Goal: Information Seeking & Learning: Find specific fact

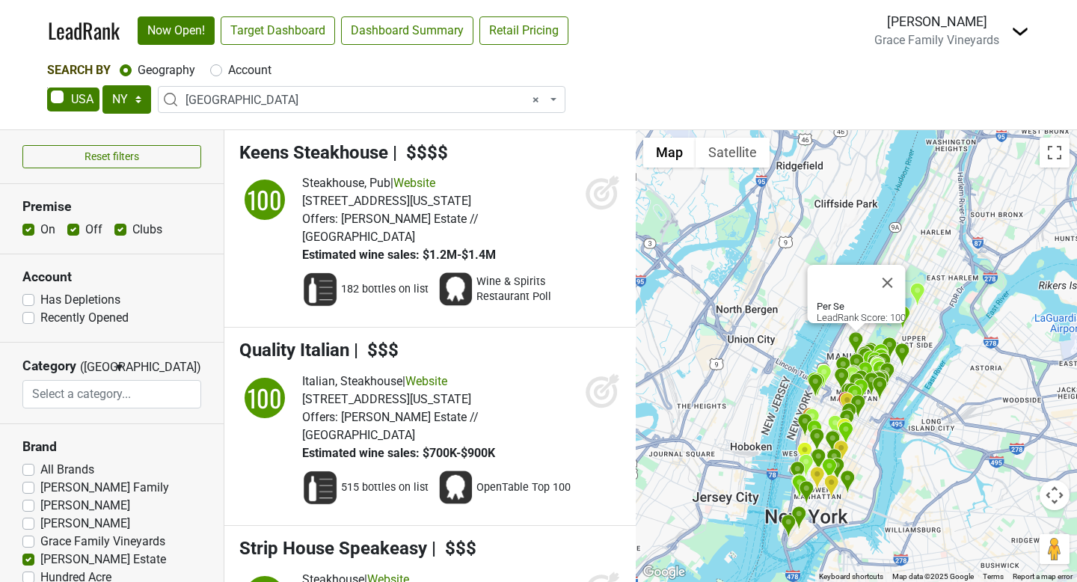
select select "NY"
select select "1260"
select select
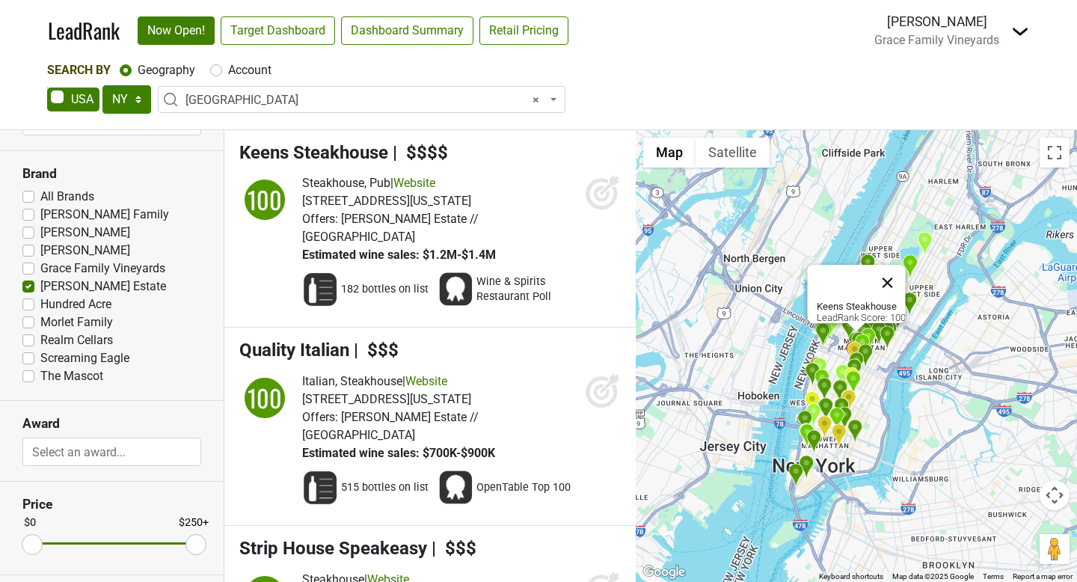
click at [888, 276] on button "Close" at bounding box center [887, 283] width 36 height 36
click at [897, 273] on button "Close" at bounding box center [887, 283] width 36 height 36
click at [893, 274] on button "Close" at bounding box center [887, 283] width 36 height 36
click at [40, 287] on label "[PERSON_NAME] Estate" at bounding box center [103, 286] width 126 height 18
click at [24, 287] on input "[PERSON_NAME] Estate" at bounding box center [28, 284] width 12 height 15
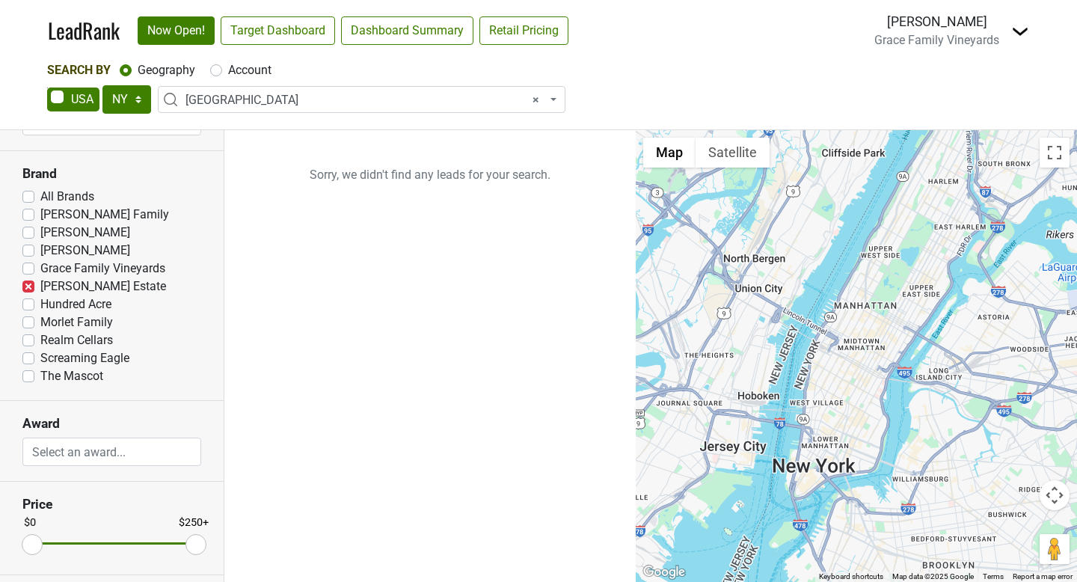
click at [40, 286] on label "[PERSON_NAME] Estate" at bounding box center [103, 286] width 126 height 18
click at [26, 286] on input "[PERSON_NAME] Estate" at bounding box center [28, 284] width 12 height 15
checkbox input "false"
click at [40, 268] on label "Grace Family Vineyards" at bounding box center [102, 268] width 125 height 18
click at [28, 268] on input "Grace Family Vineyards" at bounding box center [28, 266] width 12 height 15
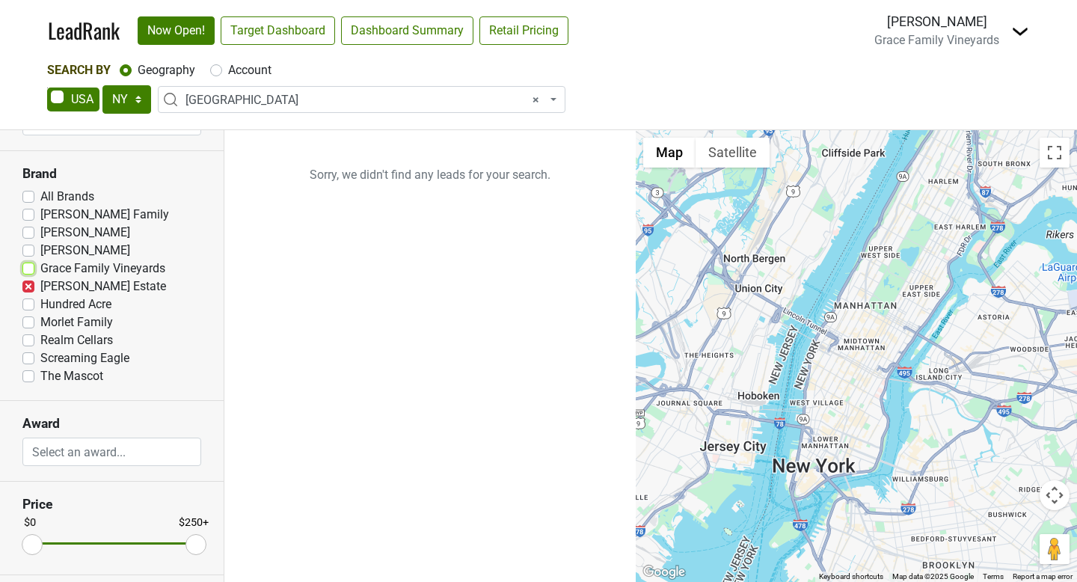
checkbox input "true"
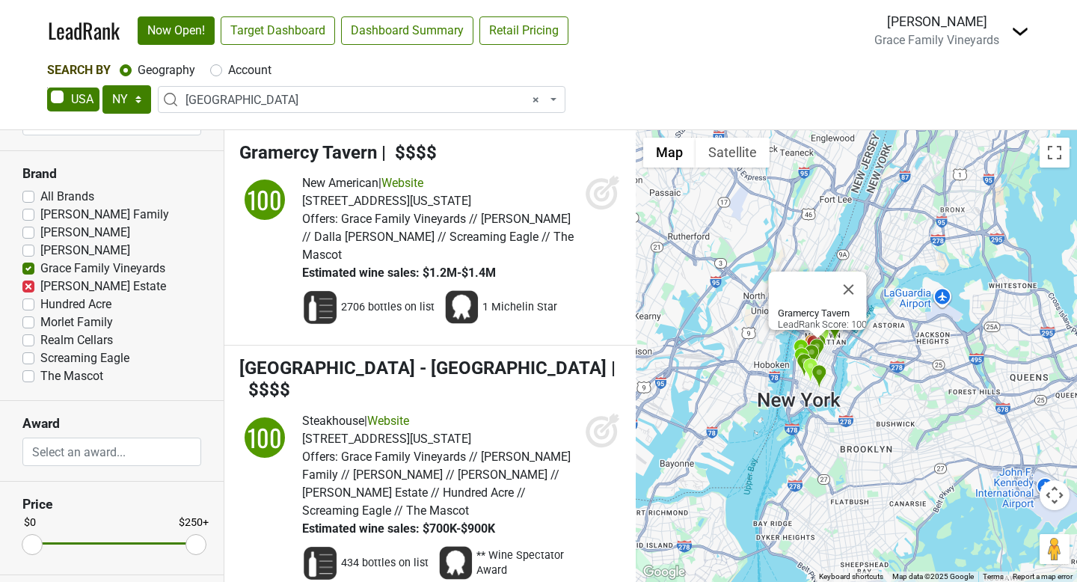
click at [920, 391] on div "Gramercy Tavern LeadRank Score: 100" at bounding box center [855, 356] width 441 height 452
click at [859, 281] on button "Close" at bounding box center [849, 289] width 36 height 36
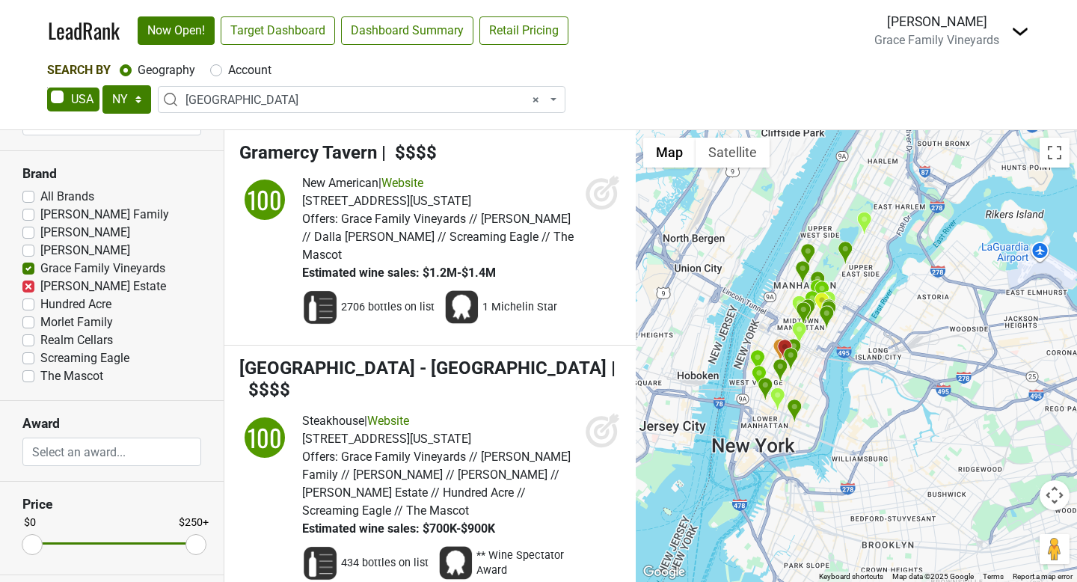
drag, startPoint x: 838, startPoint y: 351, endPoint x: 888, endPoint y: 357, distance: 50.4
click at [888, 357] on div at bounding box center [855, 356] width 441 height 452
